Goal: Task Accomplishment & Management: Manage account settings

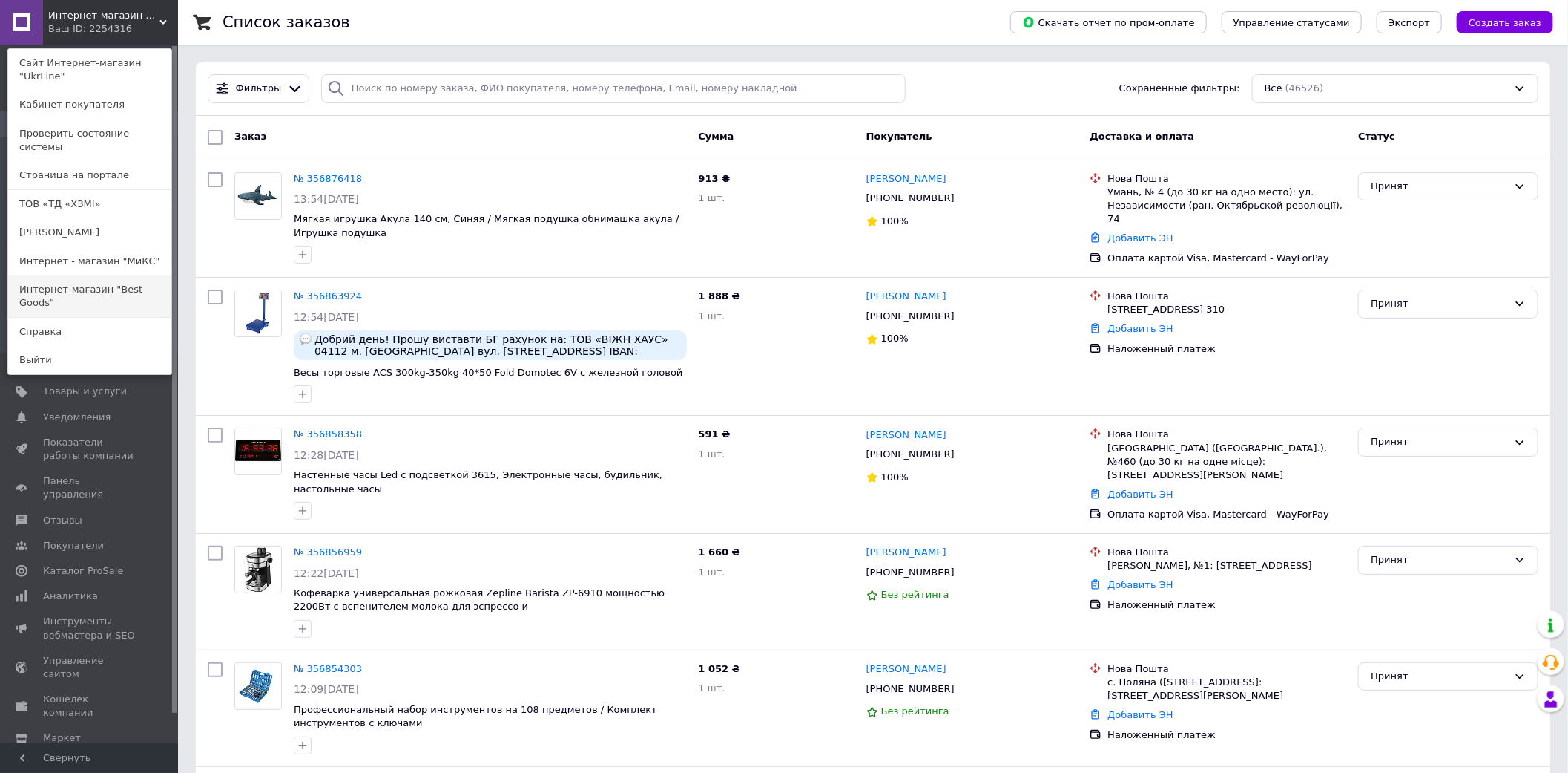
click at [115, 275] on link "Интернет-магазин "Best Goods"" at bounding box center [89, 296] width 163 height 41
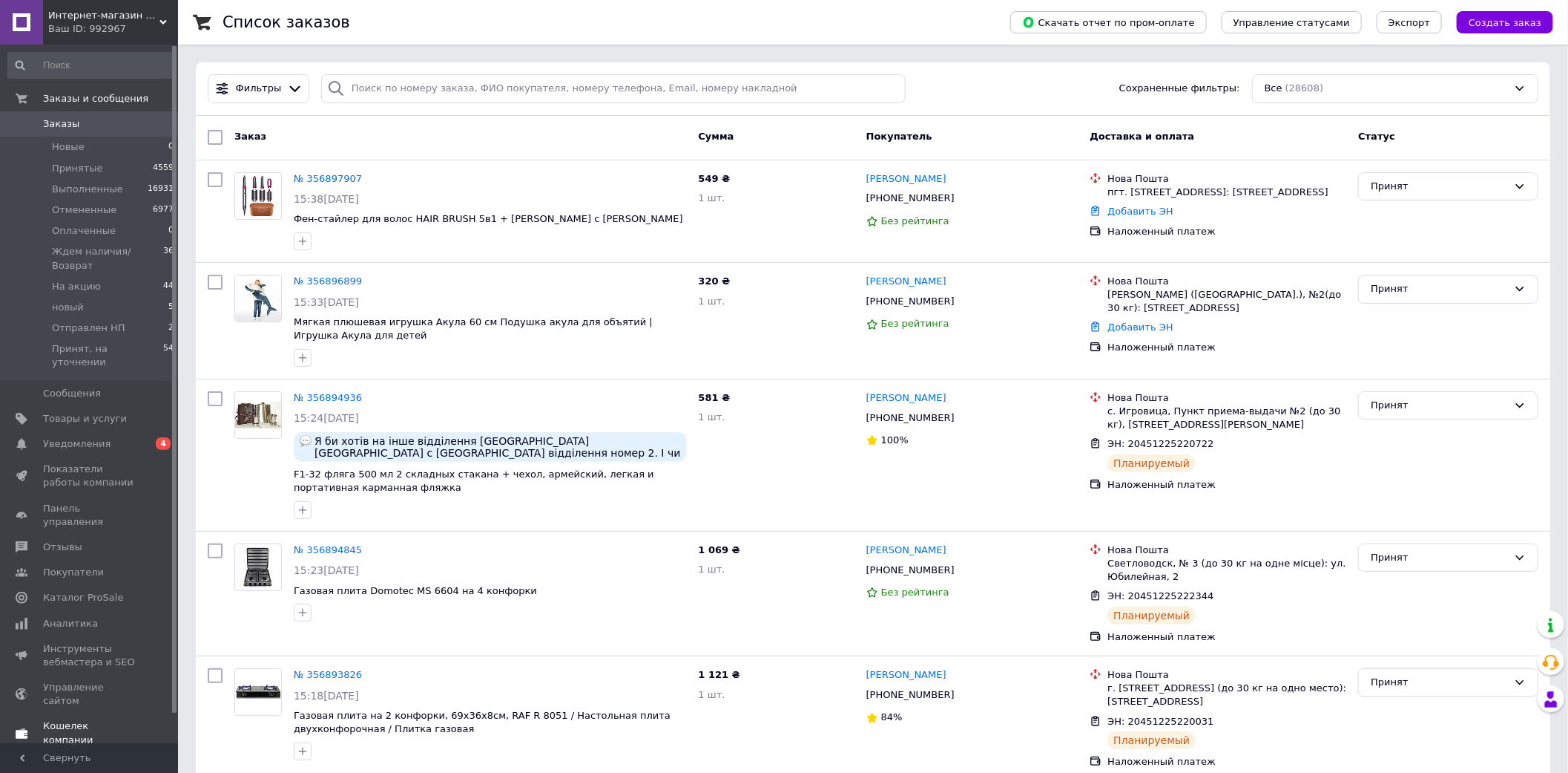
click at [56, 437] on span "Уведомления" at bounding box center [77, 443] width 68 height 13
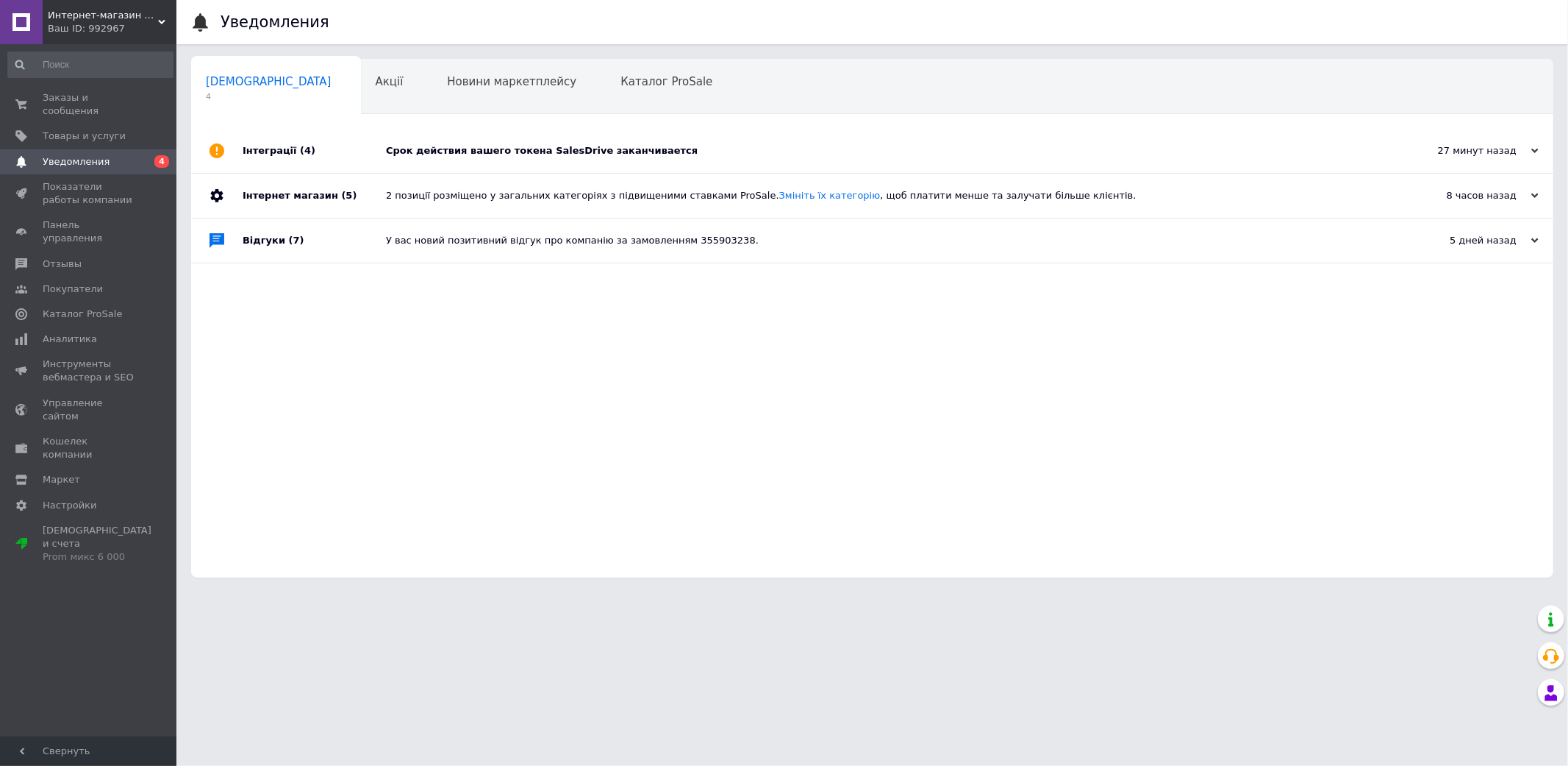
click at [758, 144] on div "Срок действия вашего токена SalesDrive заканчивается" at bounding box center [889, 150] width 1006 height 44
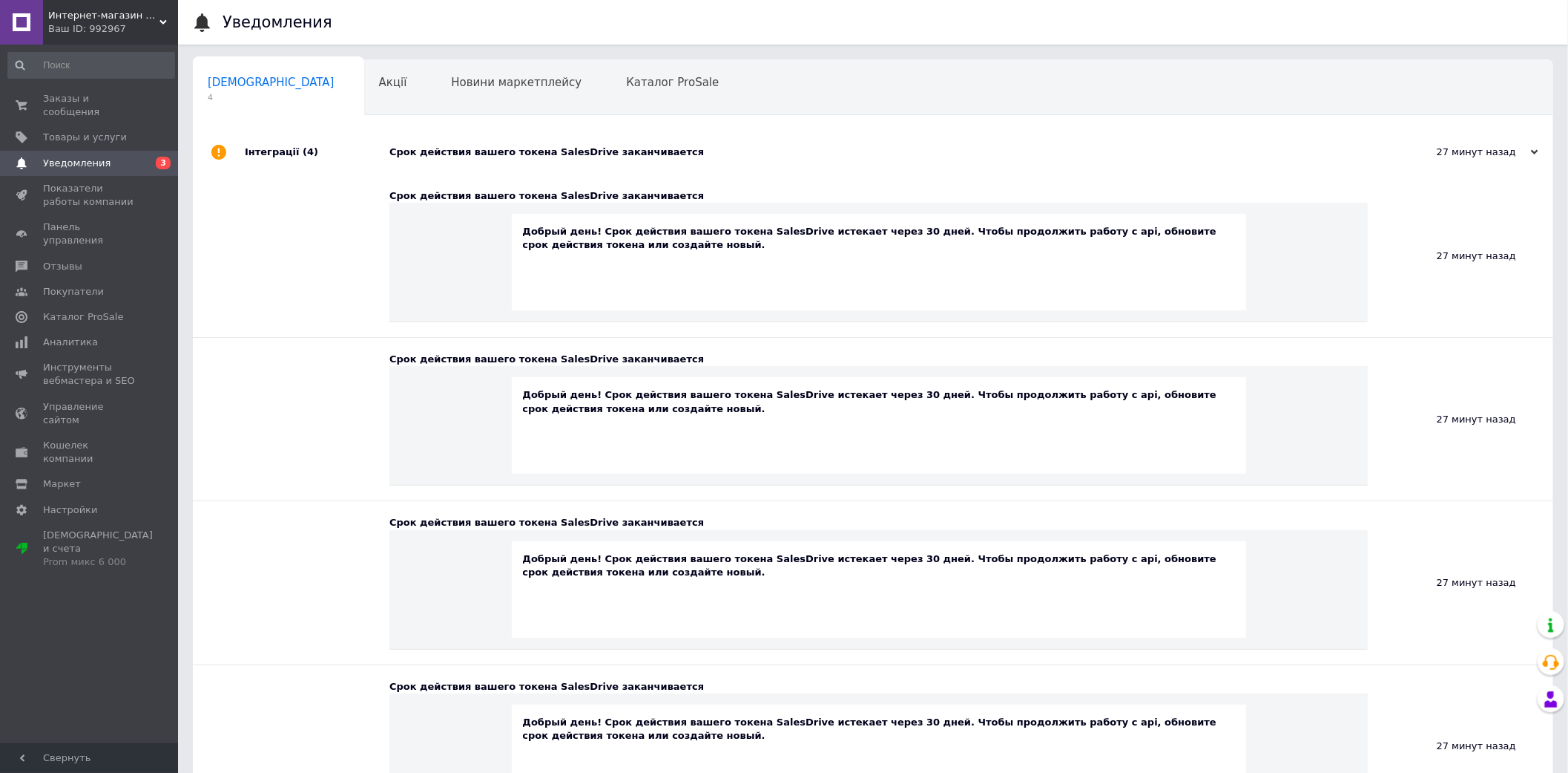
click at [135, 24] on div "Ваш ID: 992967" at bounding box center [113, 29] width 130 height 13
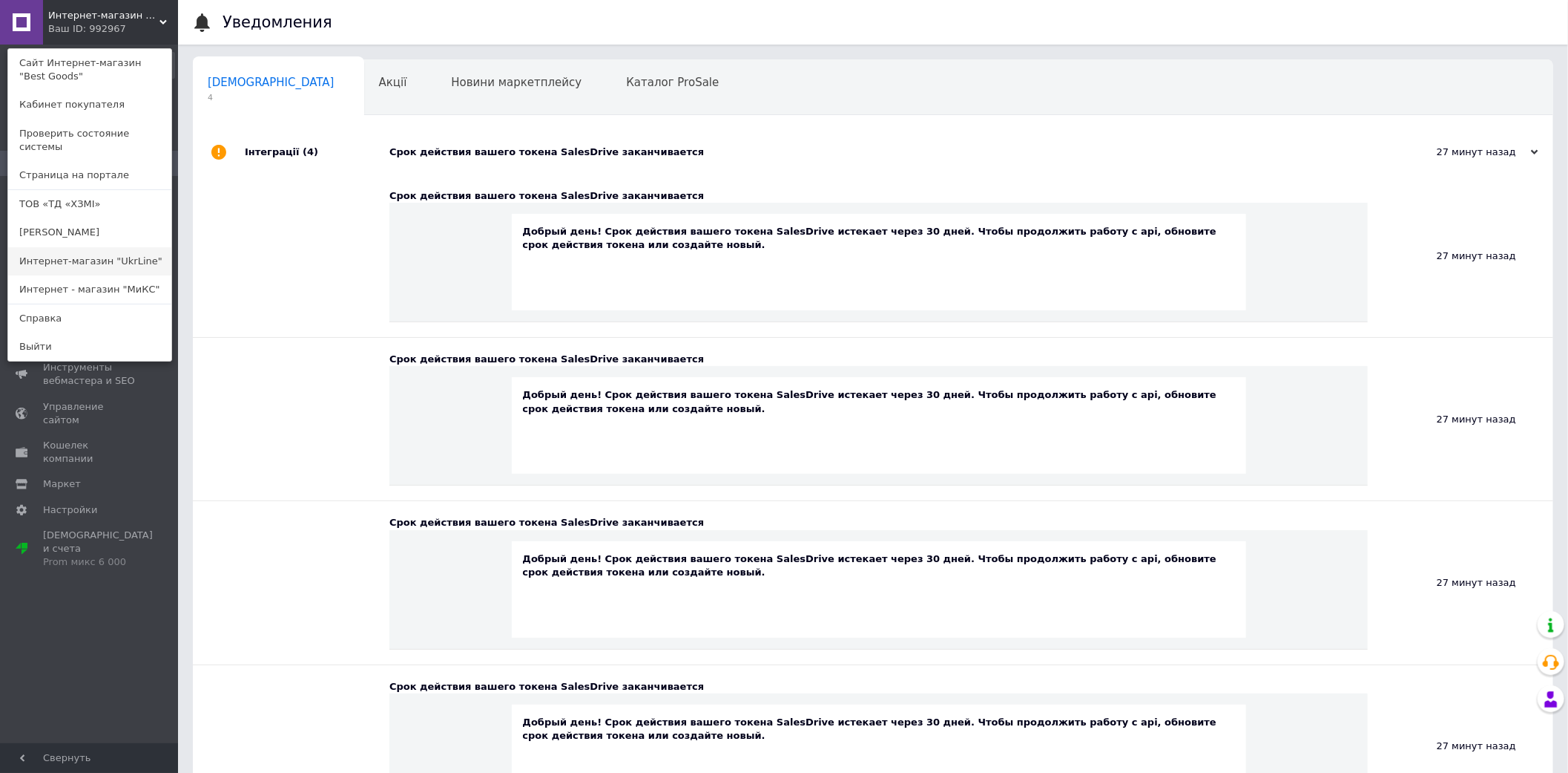
click at [94, 247] on link "Интернет-магазин "UkrLine"" at bounding box center [89, 261] width 163 height 28
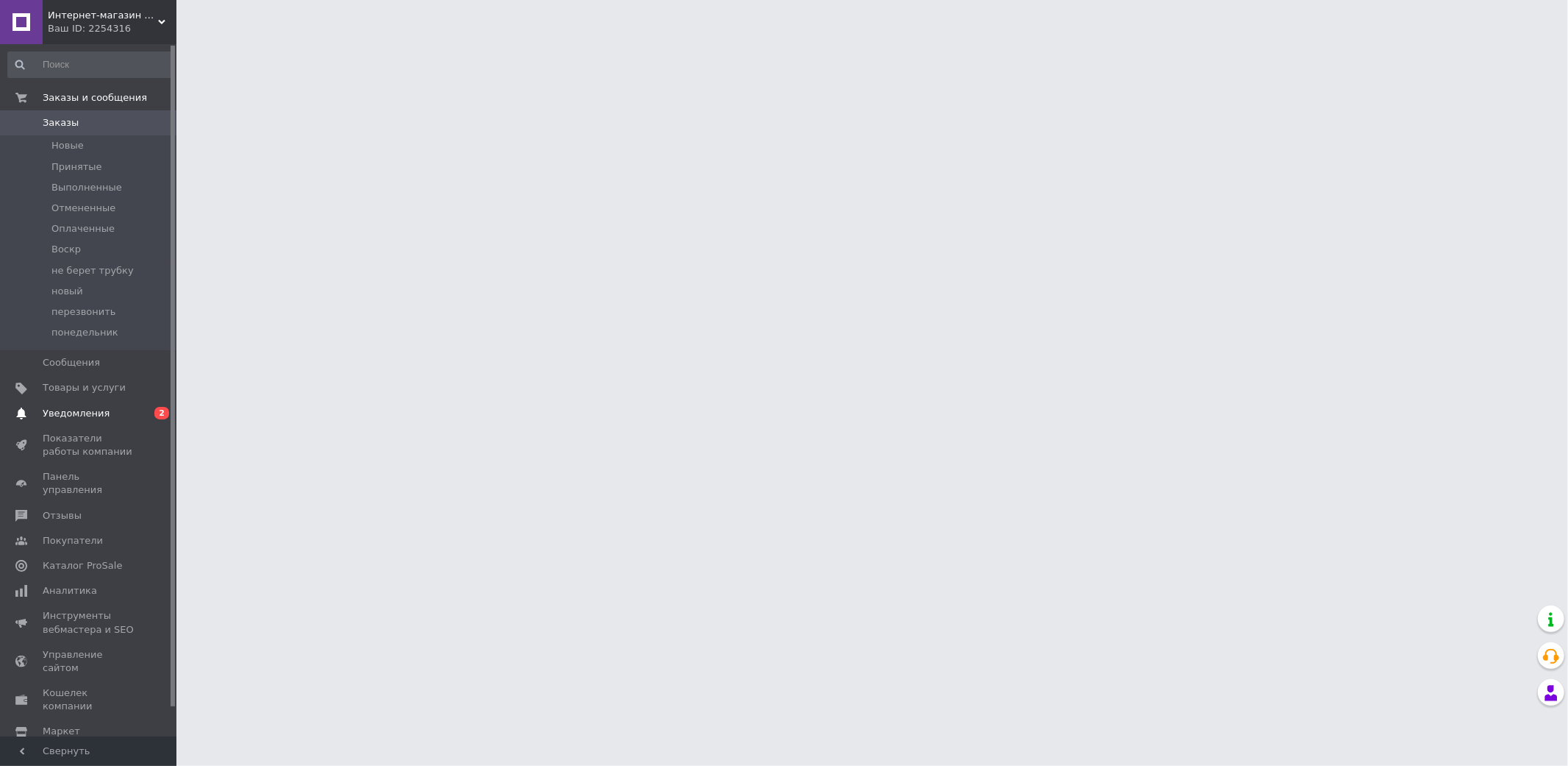
click at [87, 408] on span "Уведомления" at bounding box center [76, 413] width 67 height 13
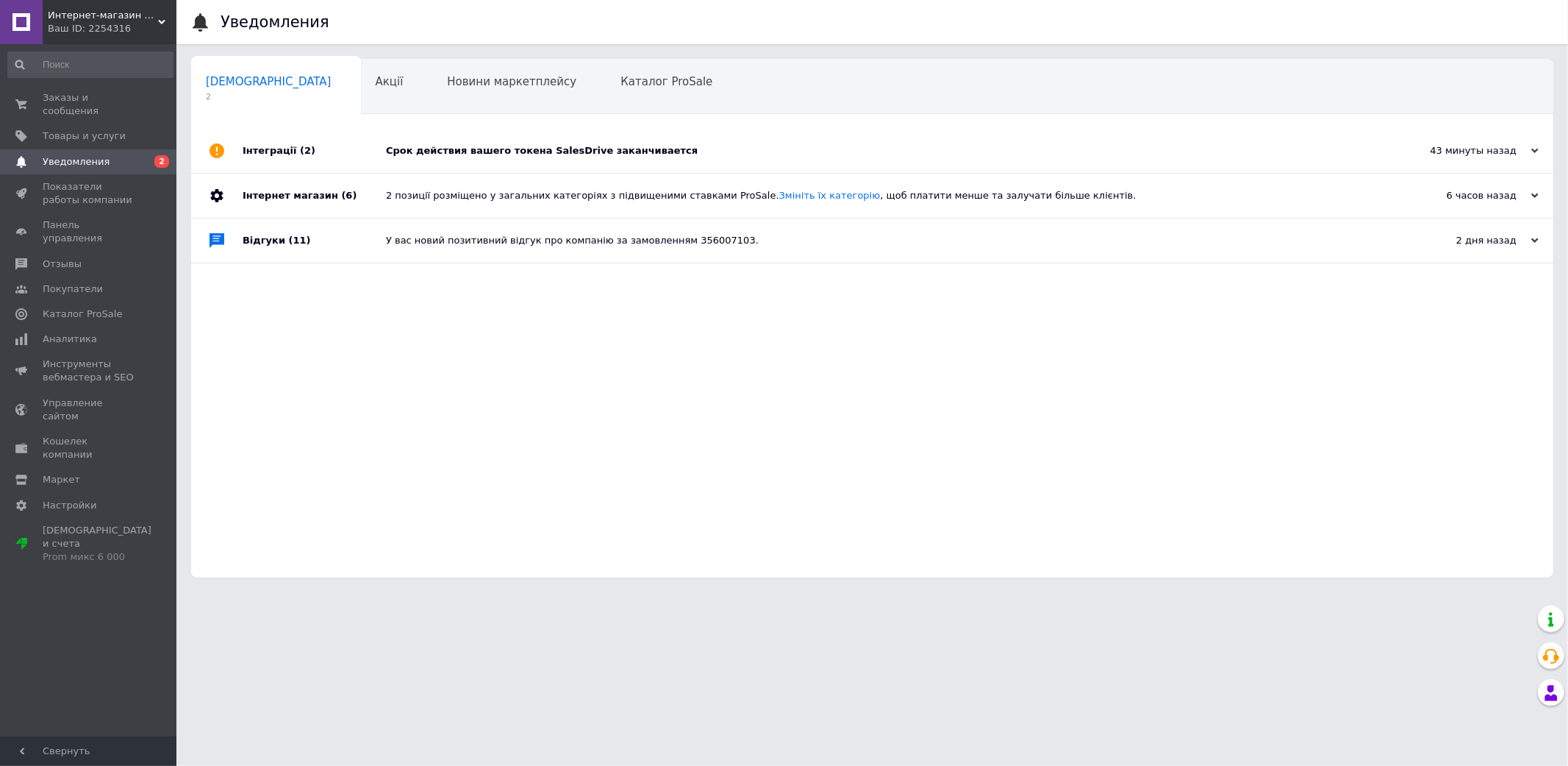
click at [168, 12] on div "Интернет-магазин "UkrLine" Ваш ID: 2254316" at bounding box center [109, 21] width 133 height 44
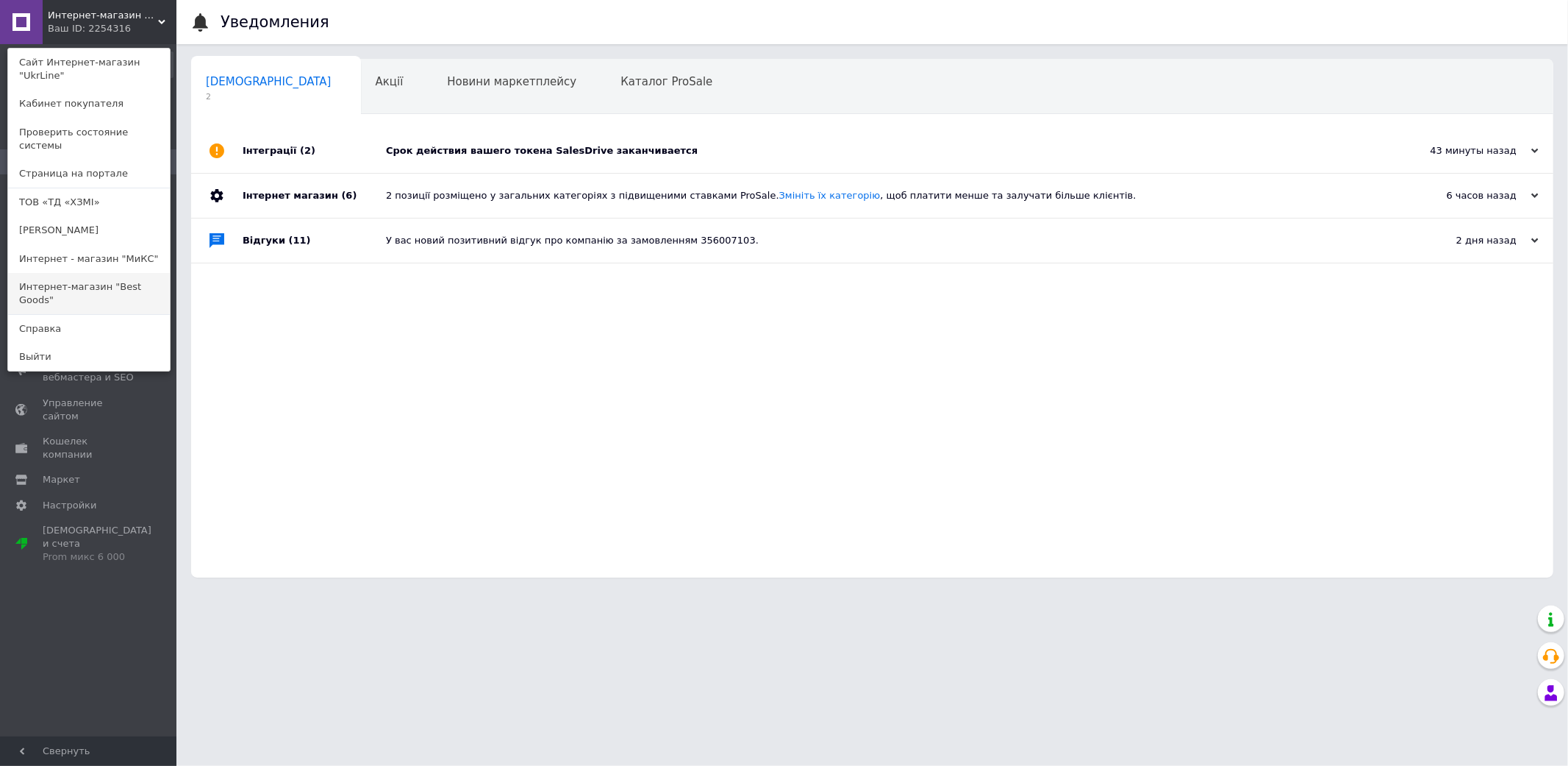
click at [134, 272] on link "Интернет-магазин "Best Goods"" at bounding box center [89, 293] width 161 height 41
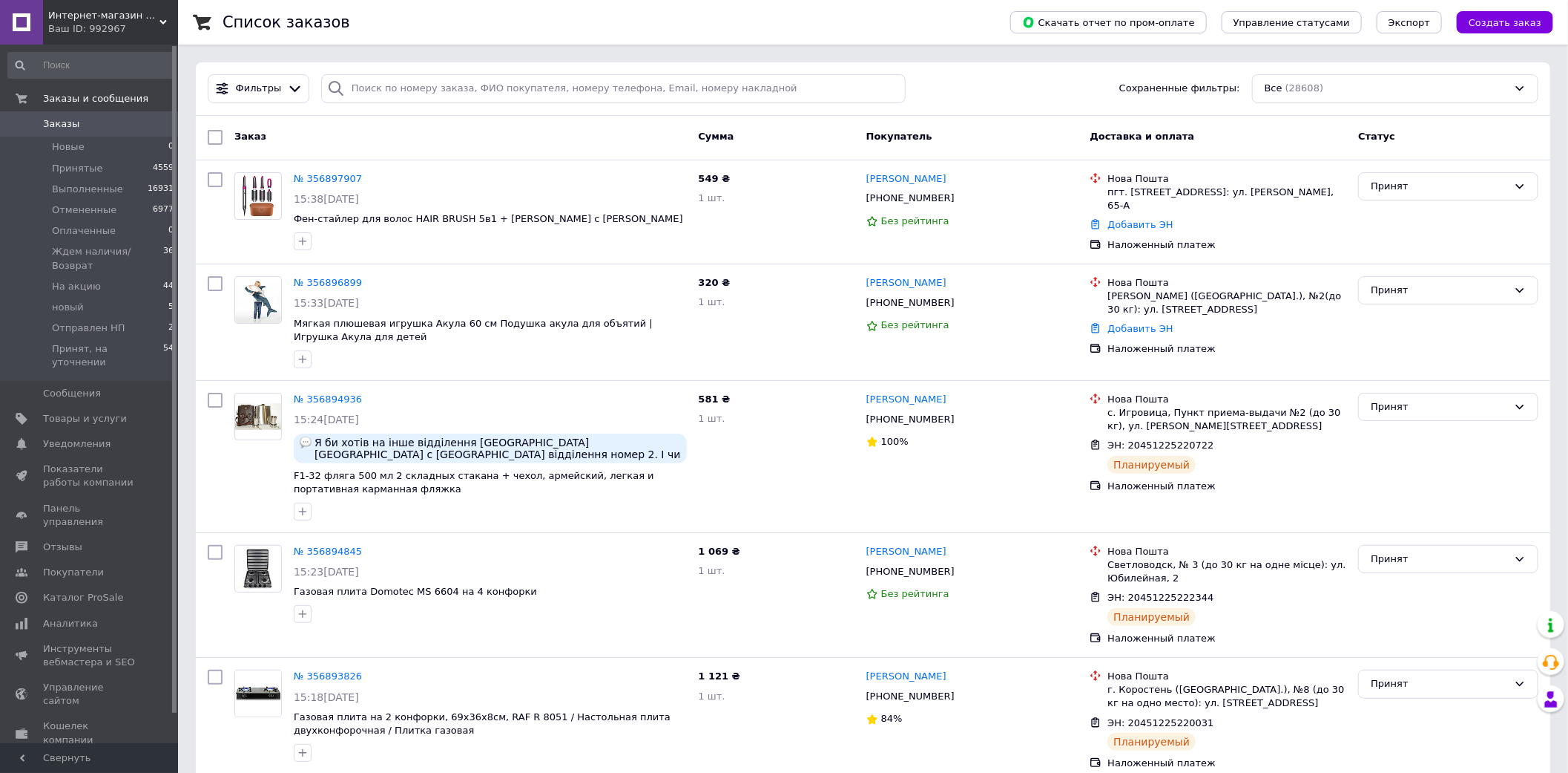
click at [121, 10] on span "Интернет-магазин "Best Goods"" at bounding box center [104, 15] width 111 height 13
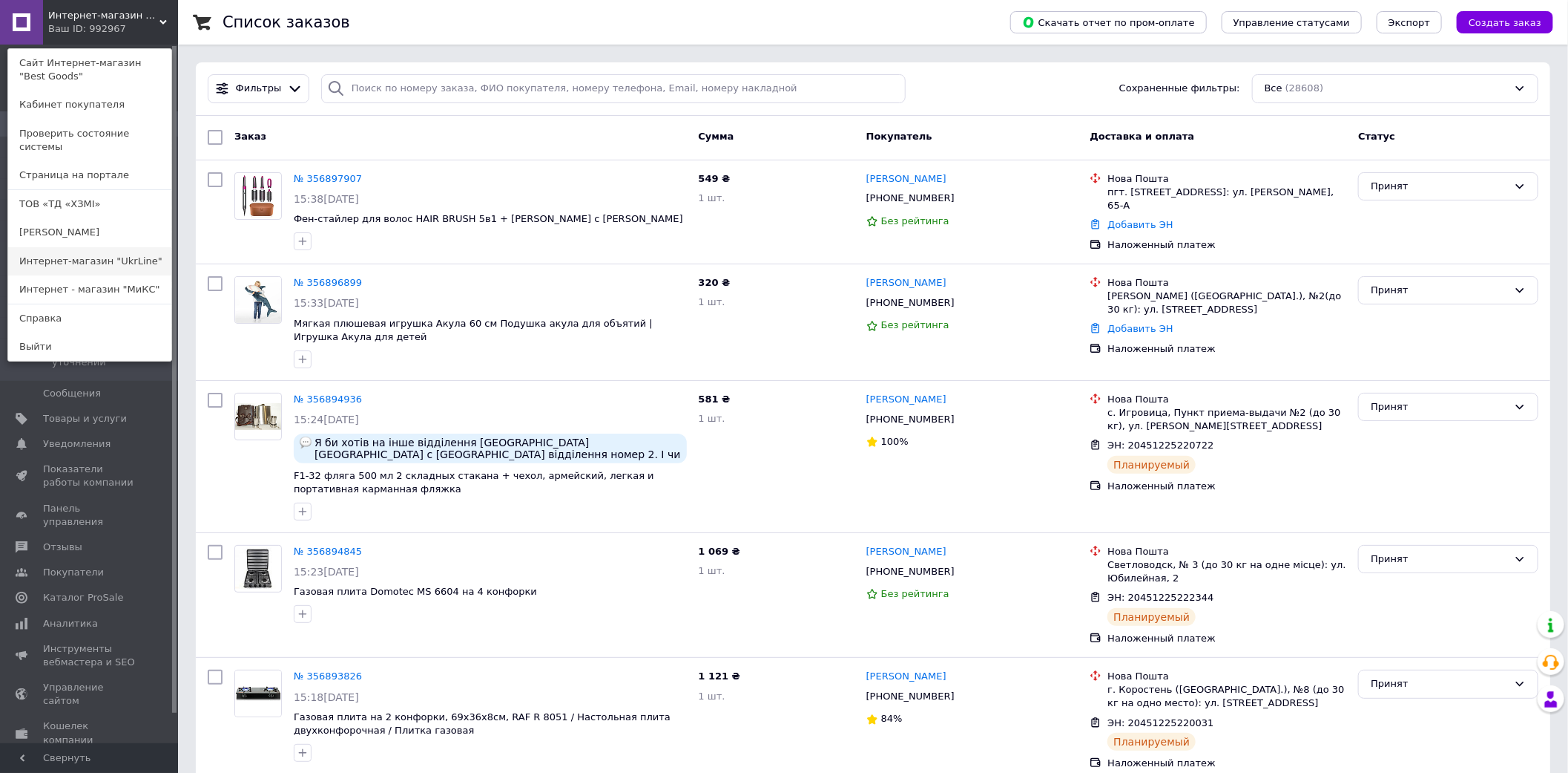
click at [120, 250] on link "Интернет-магазин "UkrLine"" at bounding box center [89, 261] width 163 height 28
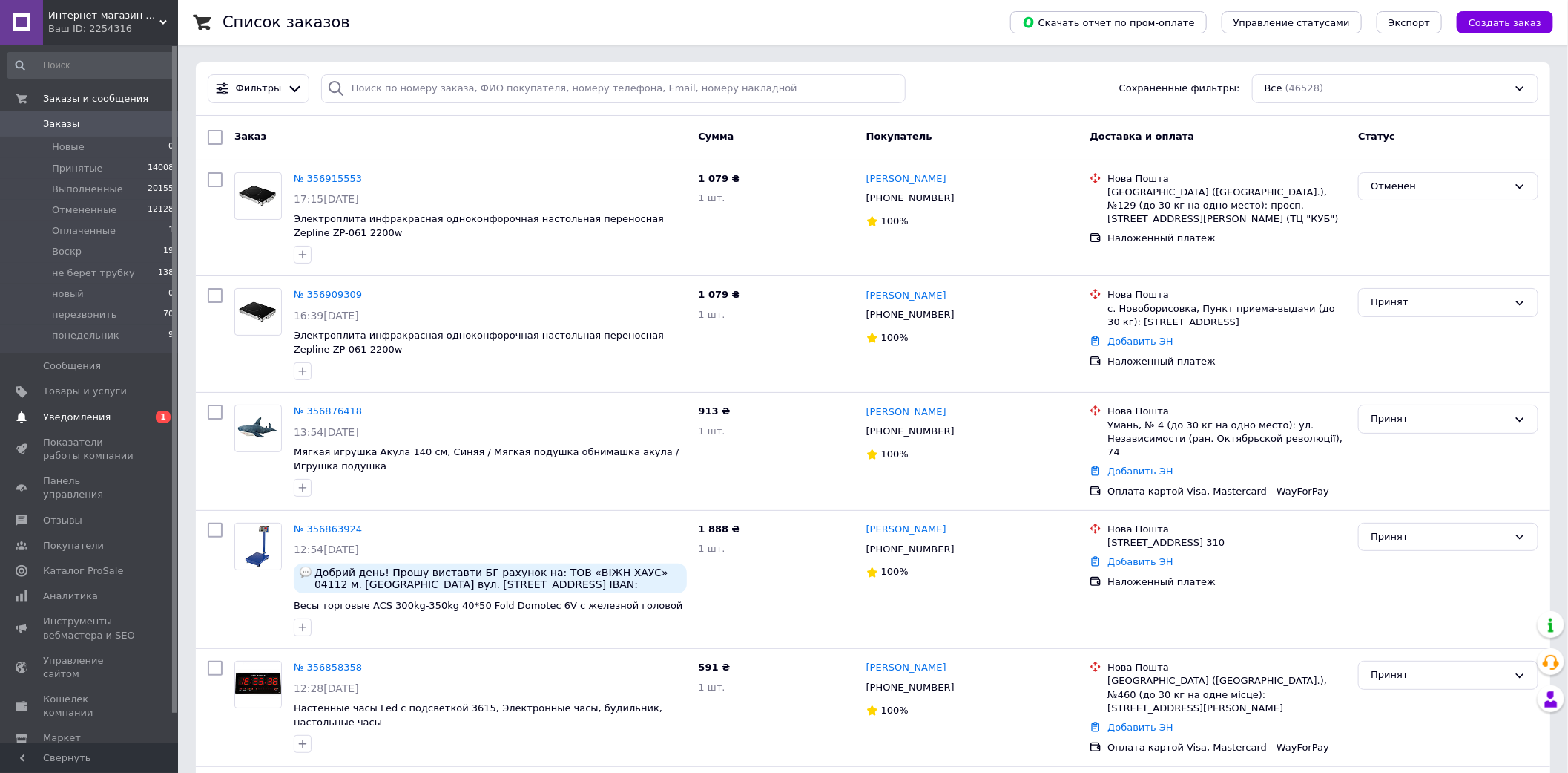
click at [104, 419] on span "Уведомления" at bounding box center [90, 417] width 94 height 13
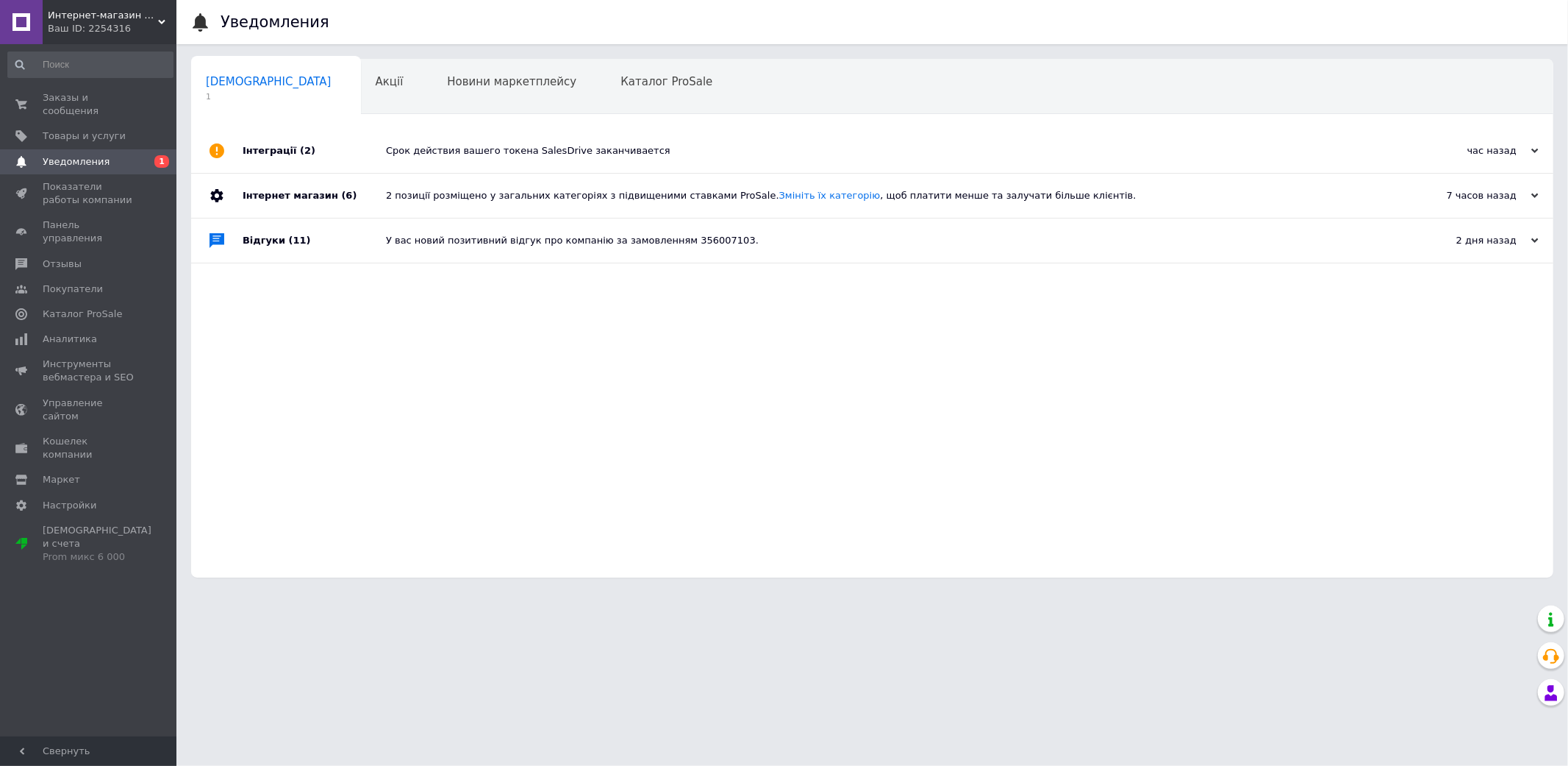
click at [712, 148] on div "Срок действия вашего токена SalesDrive заканчивается" at bounding box center [889, 150] width 1006 height 13
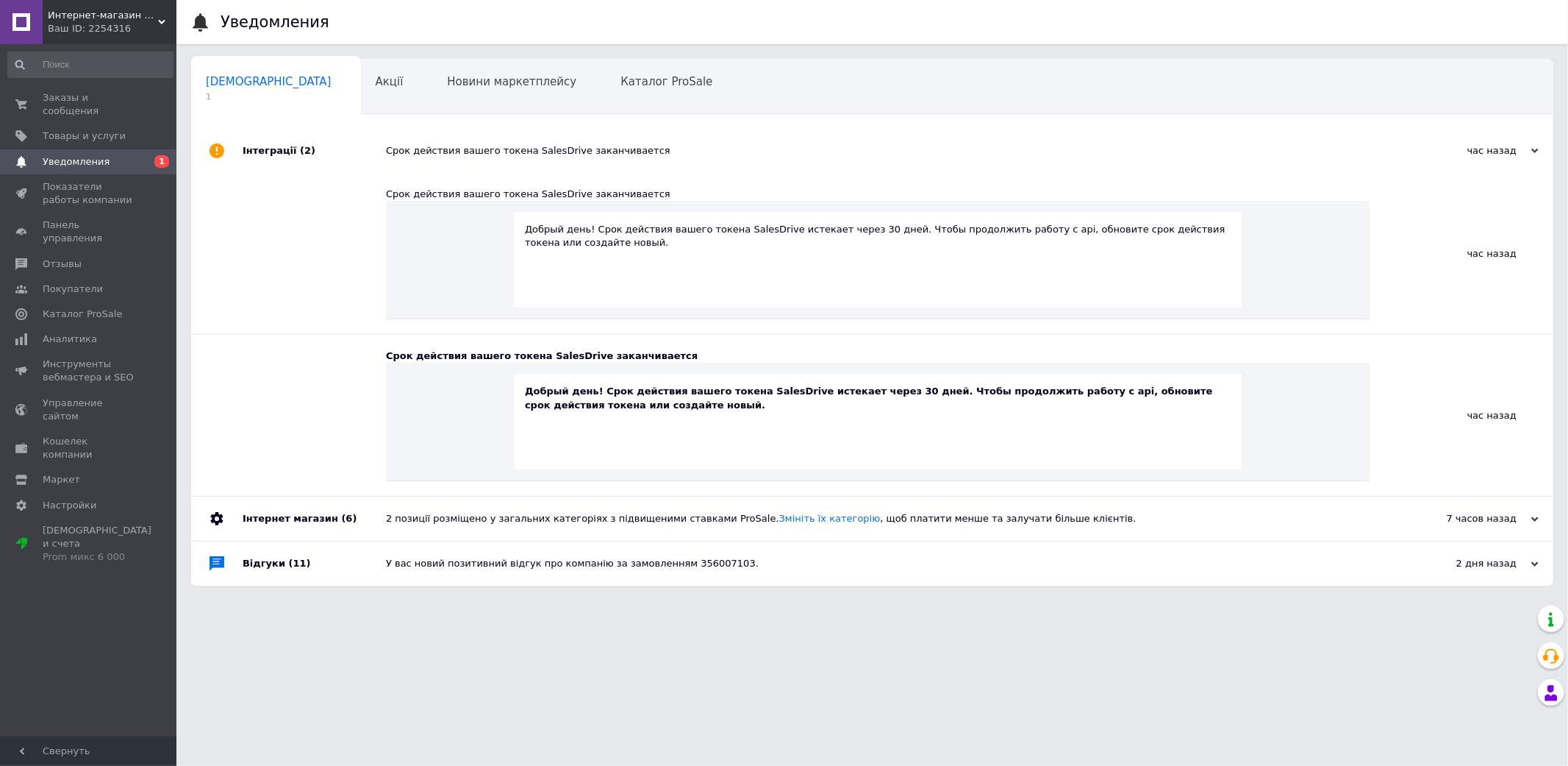
click at [712, 148] on div "Срок действия вашего токена SalesDrive заканчивается" at bounding box center [889, 150] width 1006 height 13
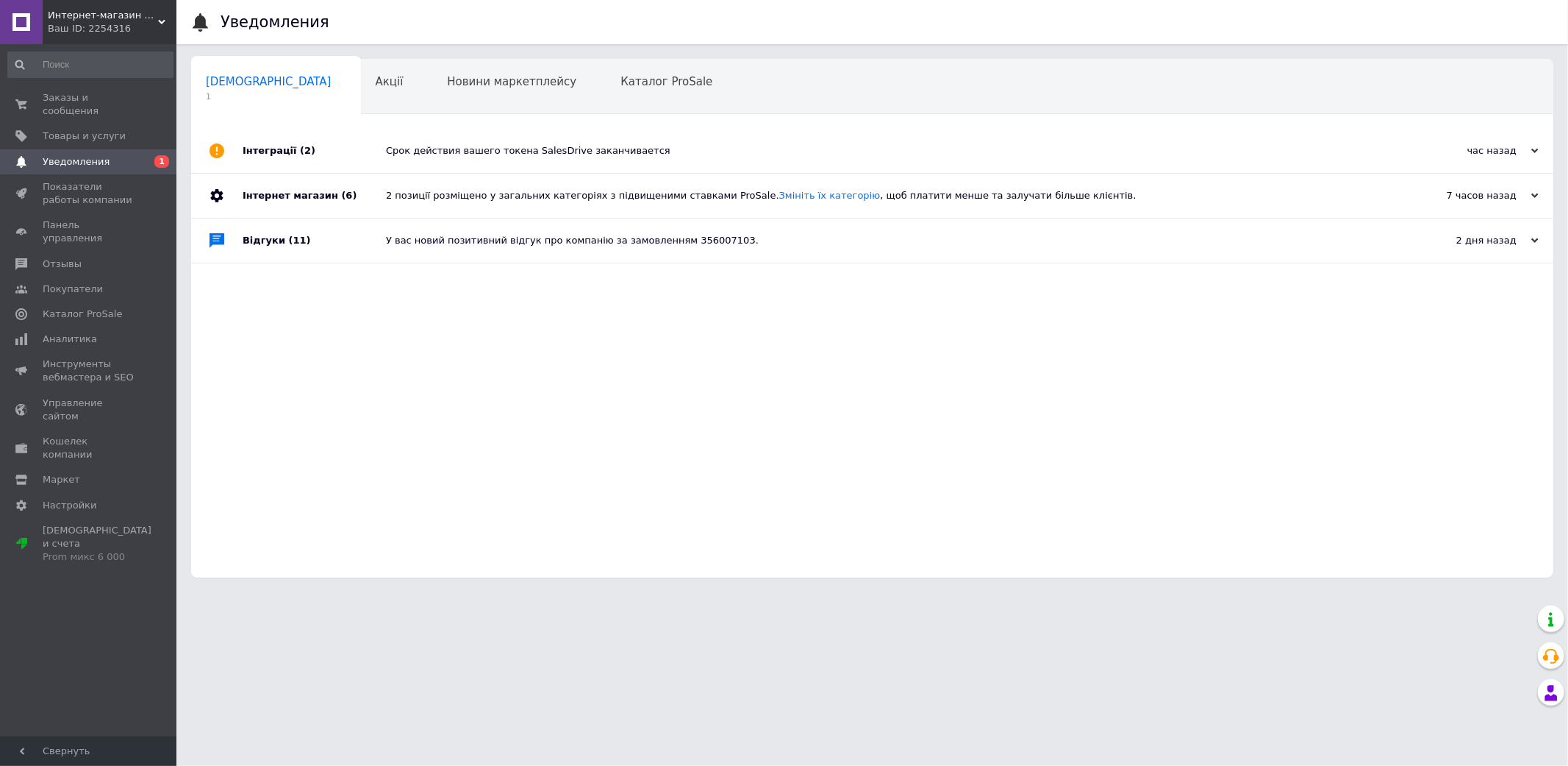
click at [712, 148] on div "Срок действия вашего токена SalesDrive заканчивается" at bounding box center [889, 150] width 1006 height 13
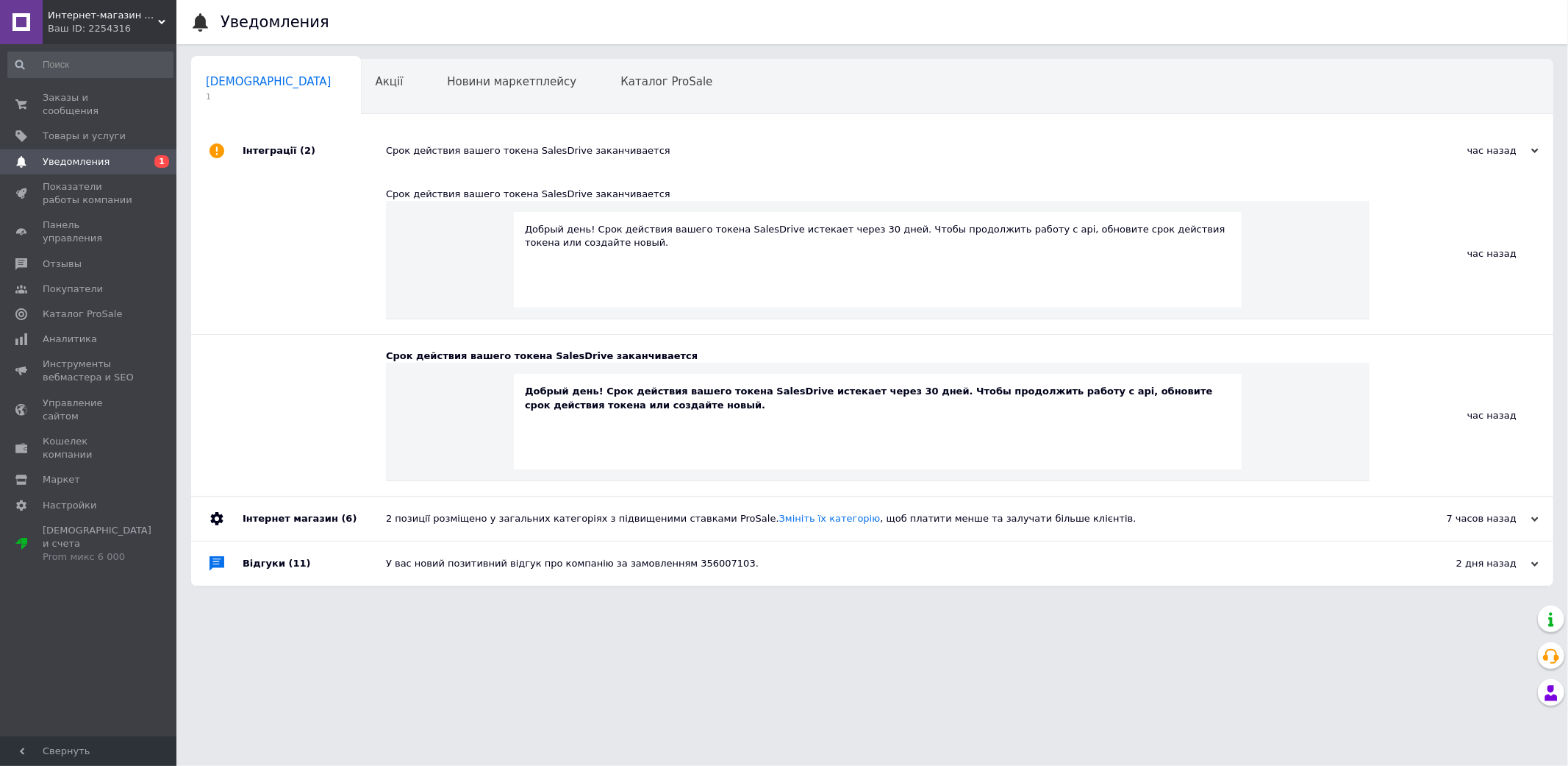
click at [1075, 158] on div "Срок действия вашего токена SalesDrive заканчивается" at bounding box center [889, 150] width 1006 height 13
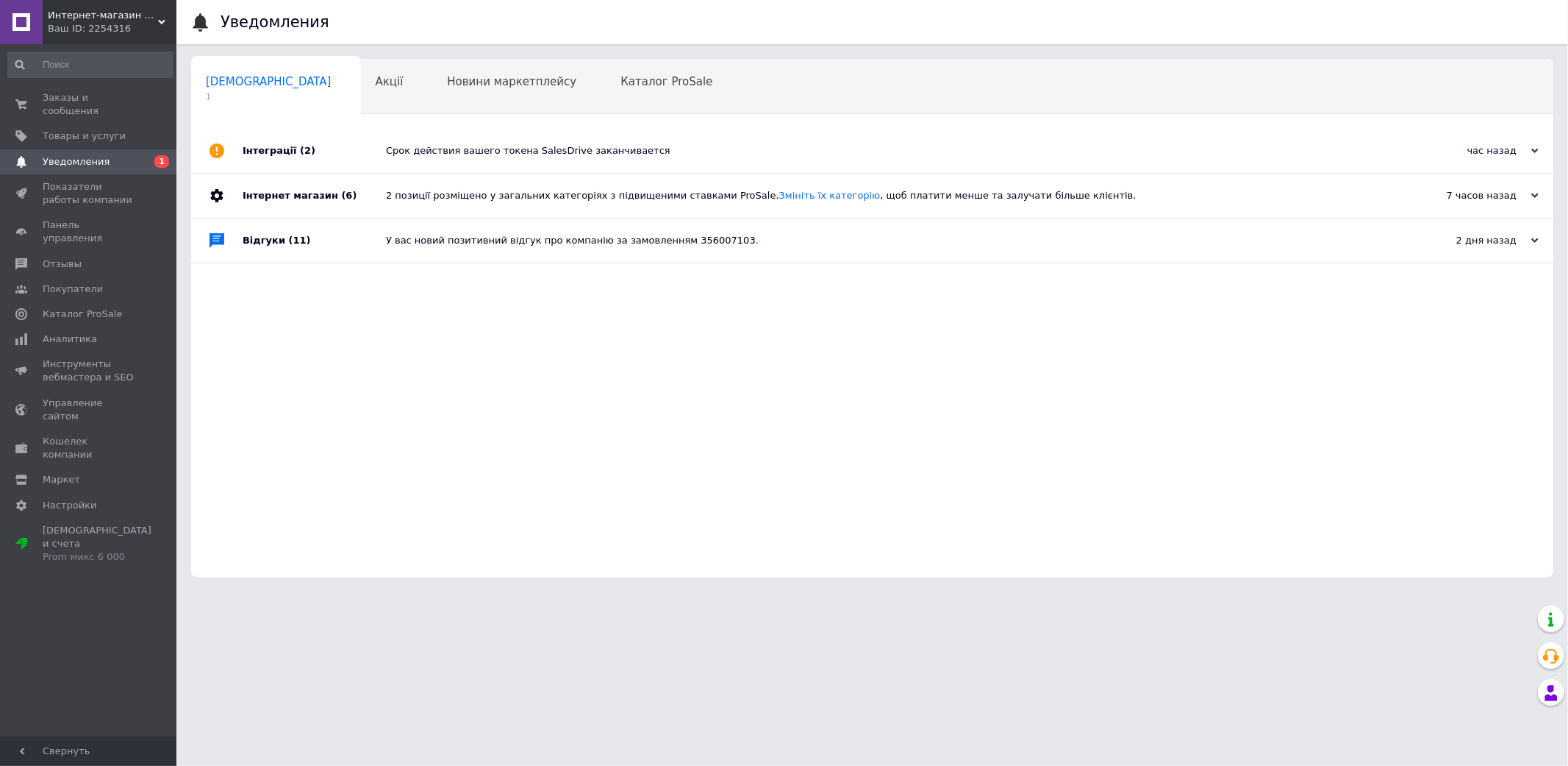
click at [105, 22] on div "Ваш ID: 2254316" at bounding box center [112, 29] width 129 height 13
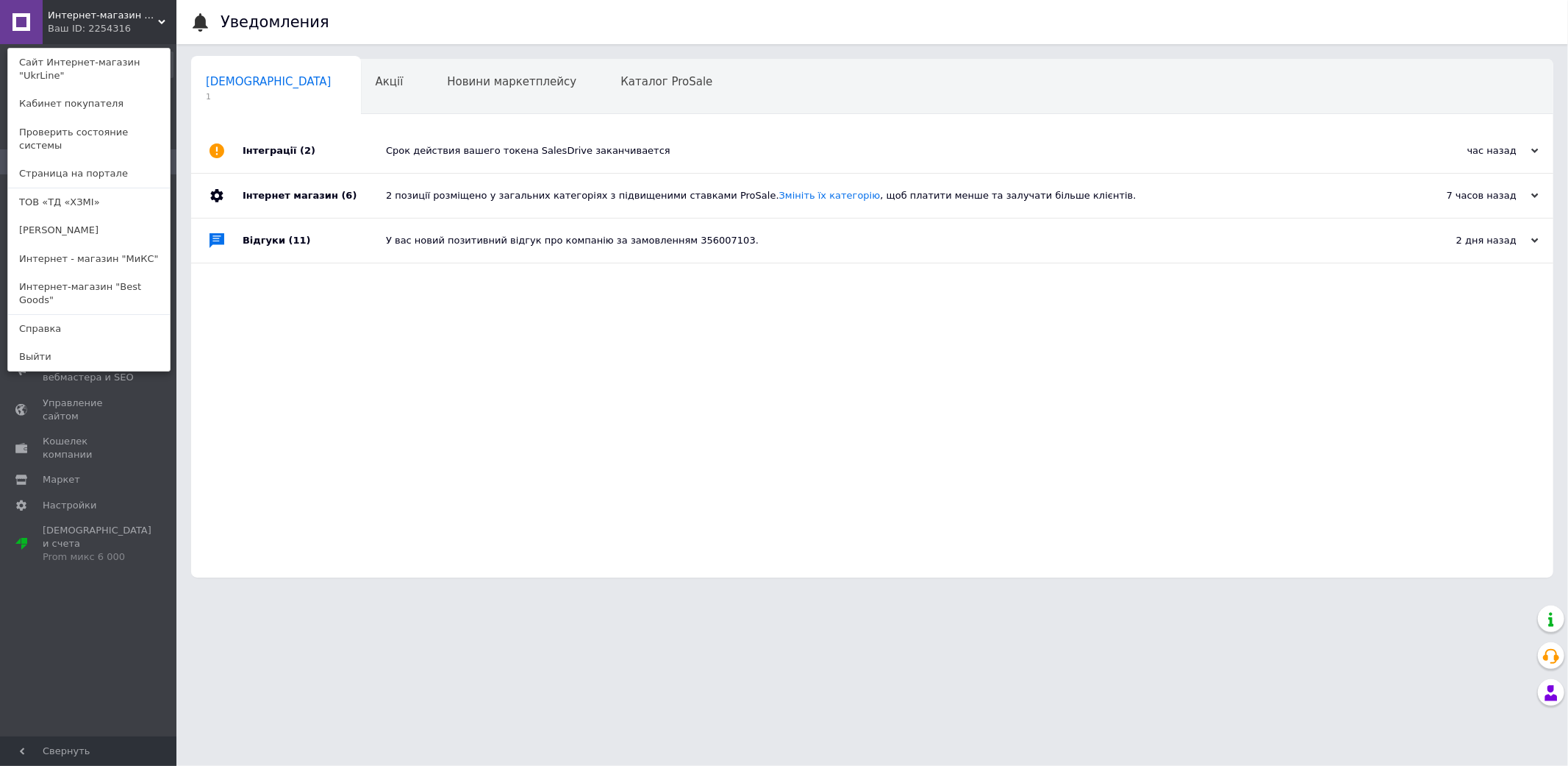
click at [125, 19] on span "Интернет-магазин "UkrLine"" at bounding box center [103, 15] width 110 height 13
